Goal: Transaction & Acquisition: Purchase product/service

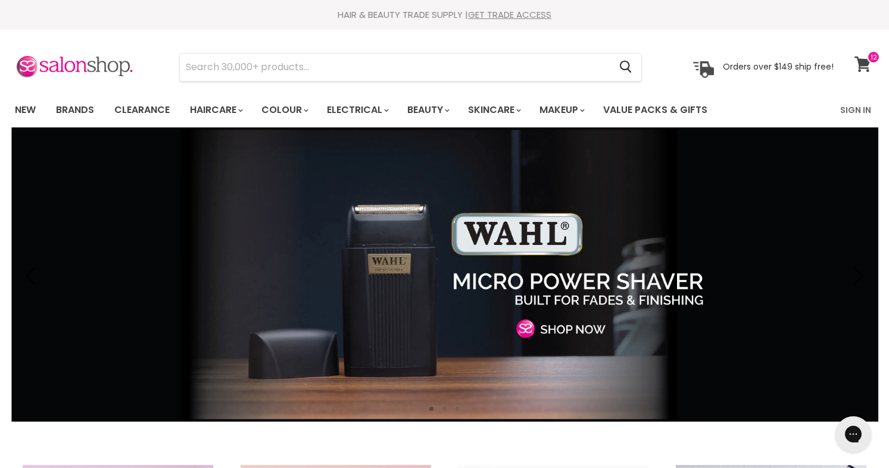
click at [864, 64] on icon at bounding box center [862, 64] width 16 height 15
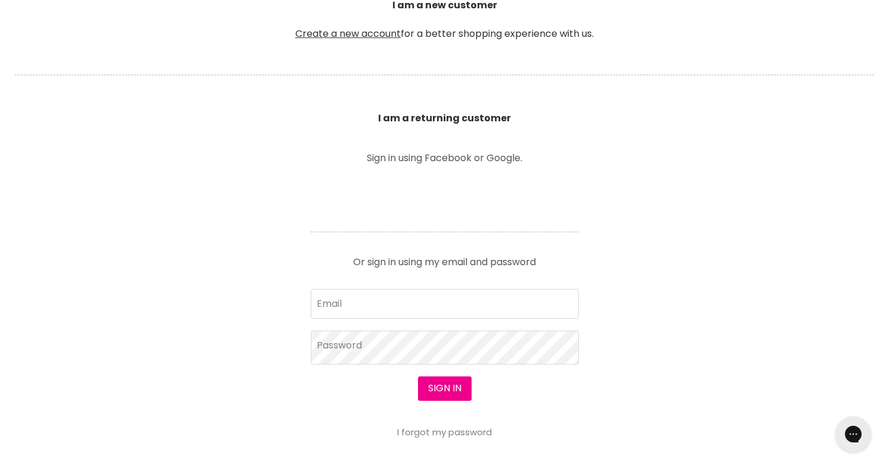
scroll to position [345, 0]
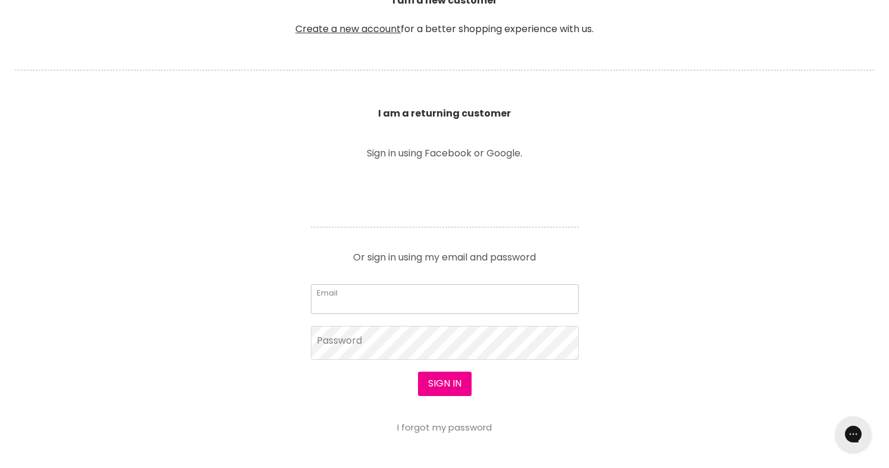
type input "[EMAIL_ADDRESS][DOMAIN_NAME]"
click at [444, 384] on button "Sign in" at bounding box center [445, 384] width 54 height 24
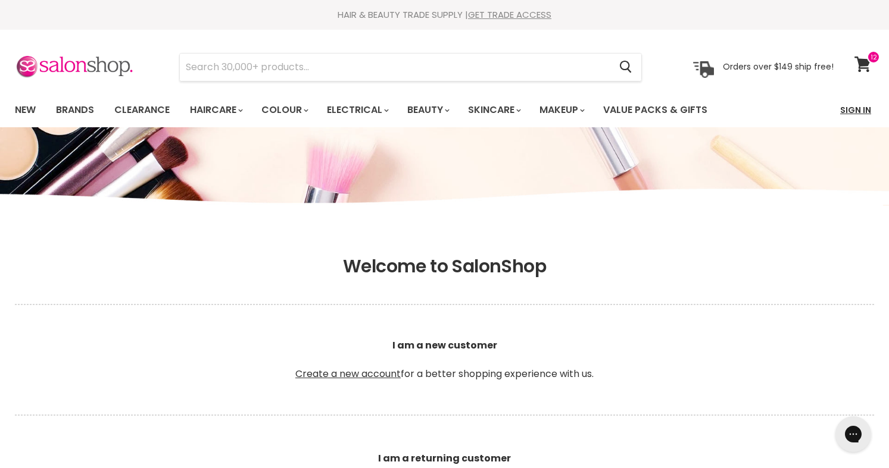
click at [852, 115] on link "Sign In" at bounding box center [855, 110] width 45 height 25
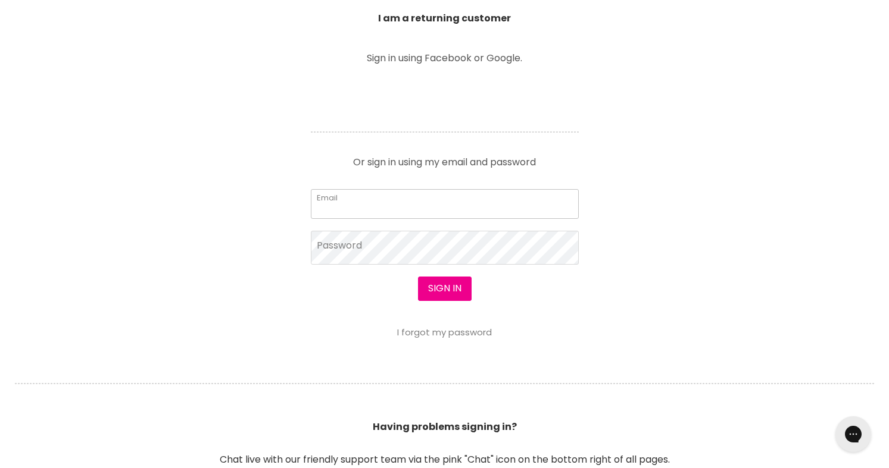
type input "[EMAIL_ADDRESS][DOMAIN_NAME]"
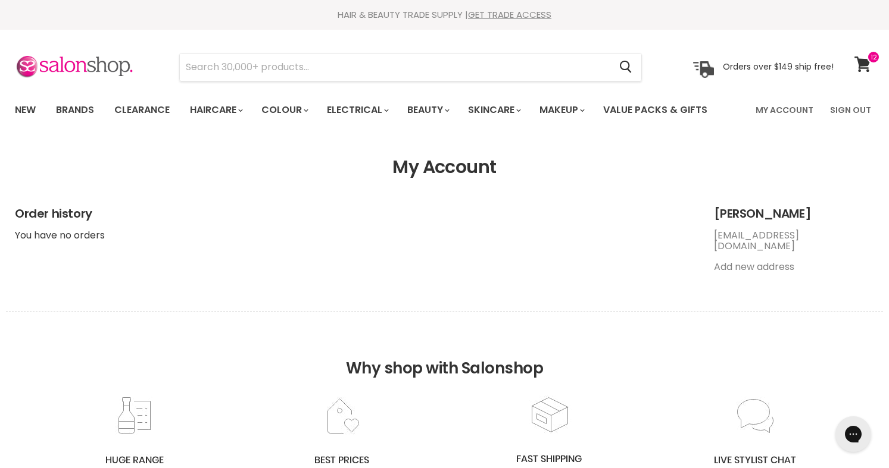
click at [852, 80] on section "Menu Cancel" at bounding box center [444, 61] width 889 height 63
click at [861, 74] on link "View cart" at bounding box center [864, 64] width 32 height 27
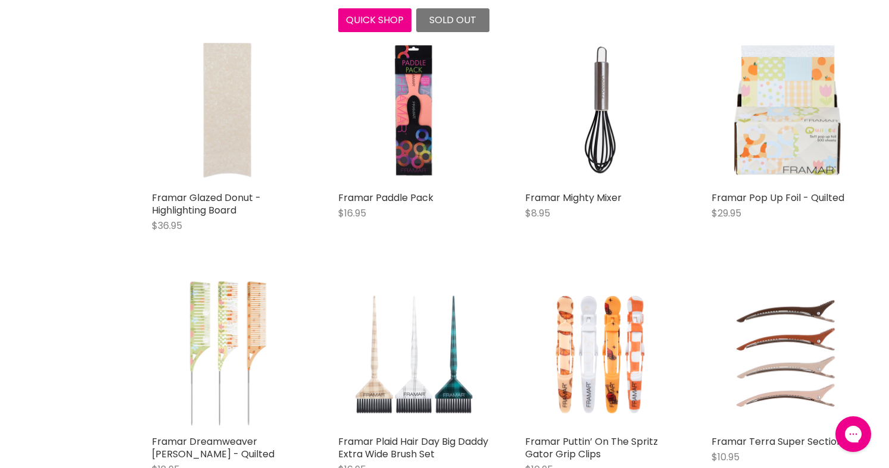
scroll to position [550, 1]
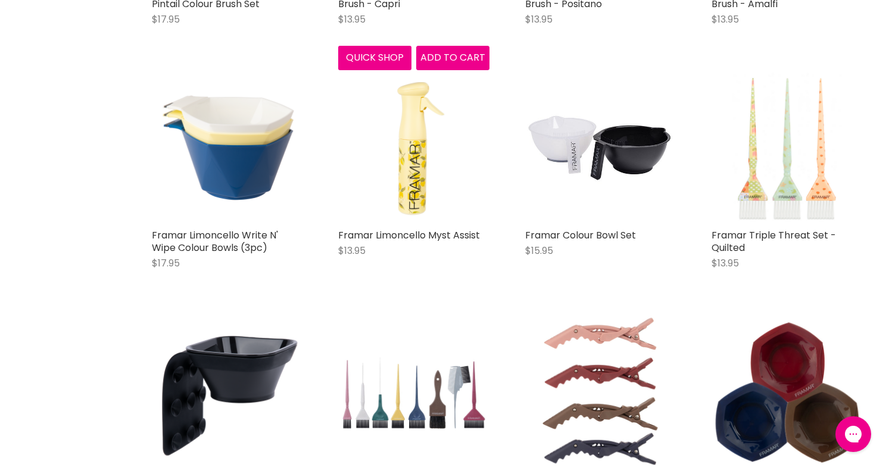
scroll to position [3393, 0]
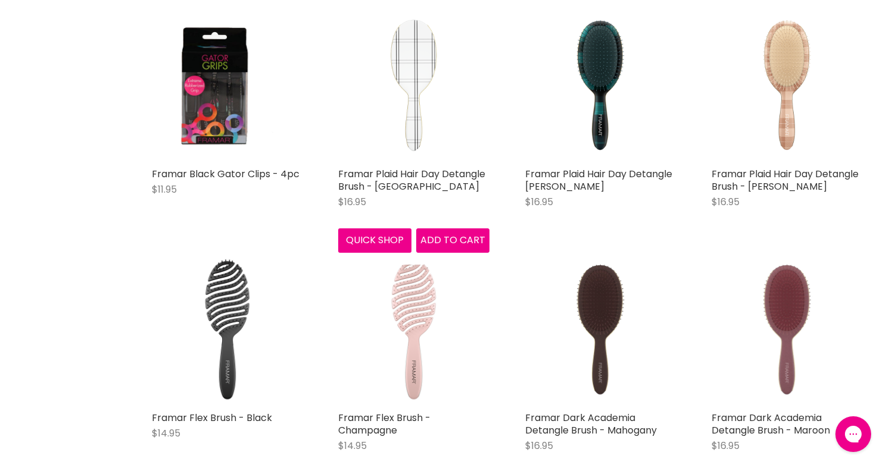
scroll to position [5389, 0]
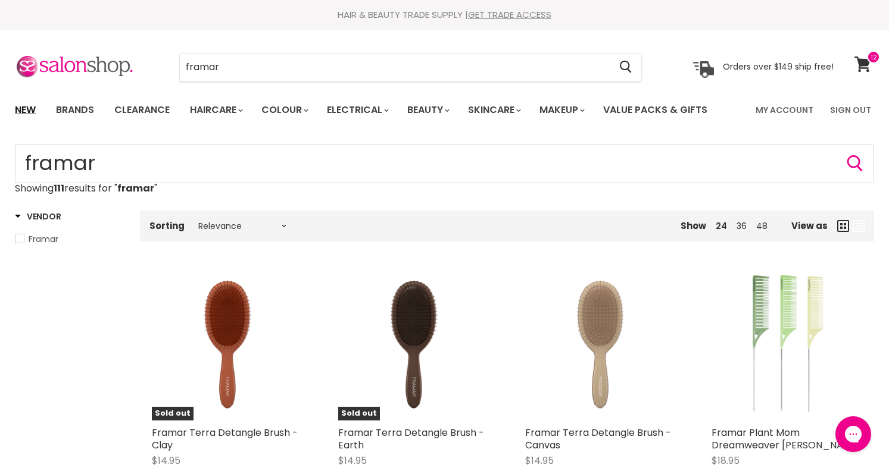
click at [14, 115] on link "New" at bounding box center [25, 110] width 39 height 25
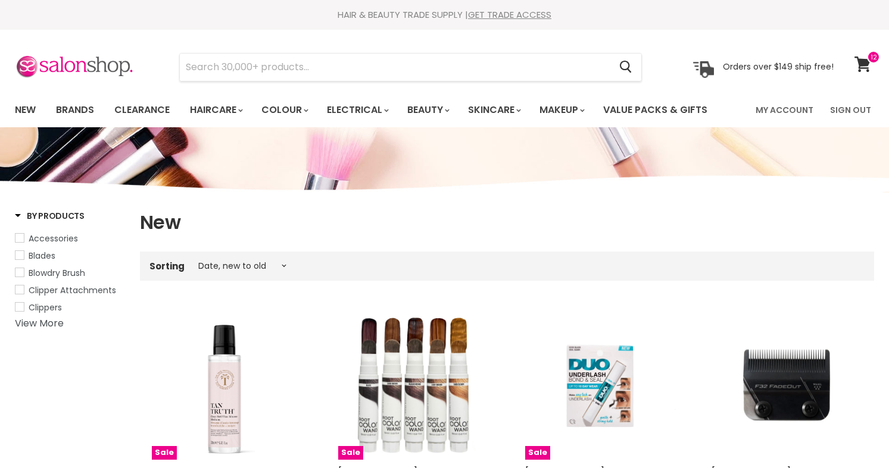
select select "created-descending"
click at [860, 63] on icon at bounding box center [862, 64] width 16 height 15
